Goal: Find specific page/section: Find specific page/section

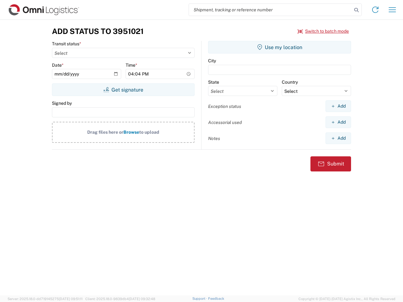
click at [270, 10] on input "search" at bounding box center [270, 10] width 163 height 12
click at [356, 10] on icon at bounding box center [356, 10] width 9 height 9
click at [375, 10] on icon at bounding box center [375, 10] width 10 height 10
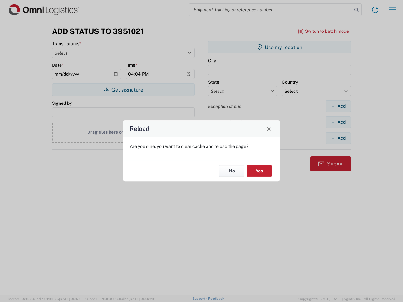
click at [392, 10] on div "Reload Are you sure, you want to clear cache and reload the page? No Yes" at bounding box center [201, 151] width 403 height 302
click at [323, 31] on div "Reload Are you sure, you want to clear cache and reload the page? No Yes" at bounding box center [201, 151] width 403 height 302
click at [123, 90] on div "Reload Are you sure, you want to clear cache and reload the page? No Yes" at bounding box center [201, 151] width 403 height 302
click at [280, 47] on div "Reload Are you sure, you want to clear cache and reload the page? No Yes" at bounding box center [201, 151] width 403 height 302
click at [338, 106] on div "Reload Are you sure, you want to clear cache and reload the page? No Yes" at bounding box center [201, 151] width 403 height 302
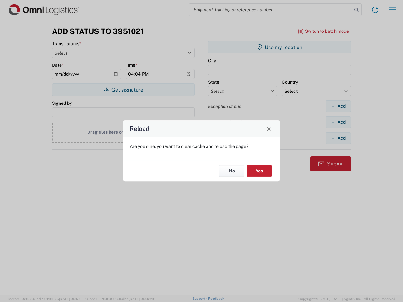
click at [338, 122] on div "Reload Are you sure, you want to clear cache and reload the page? No Yes" at bounding box center [201, 151] width 403 height 302
click at [338, 138] on div "Reload Are you sure, you want to clear cache and reload the page? No Yes" at bounding box center [201, 151] width 403 height 302
